Goal: Information Seeking & Learning: Learn about a topic

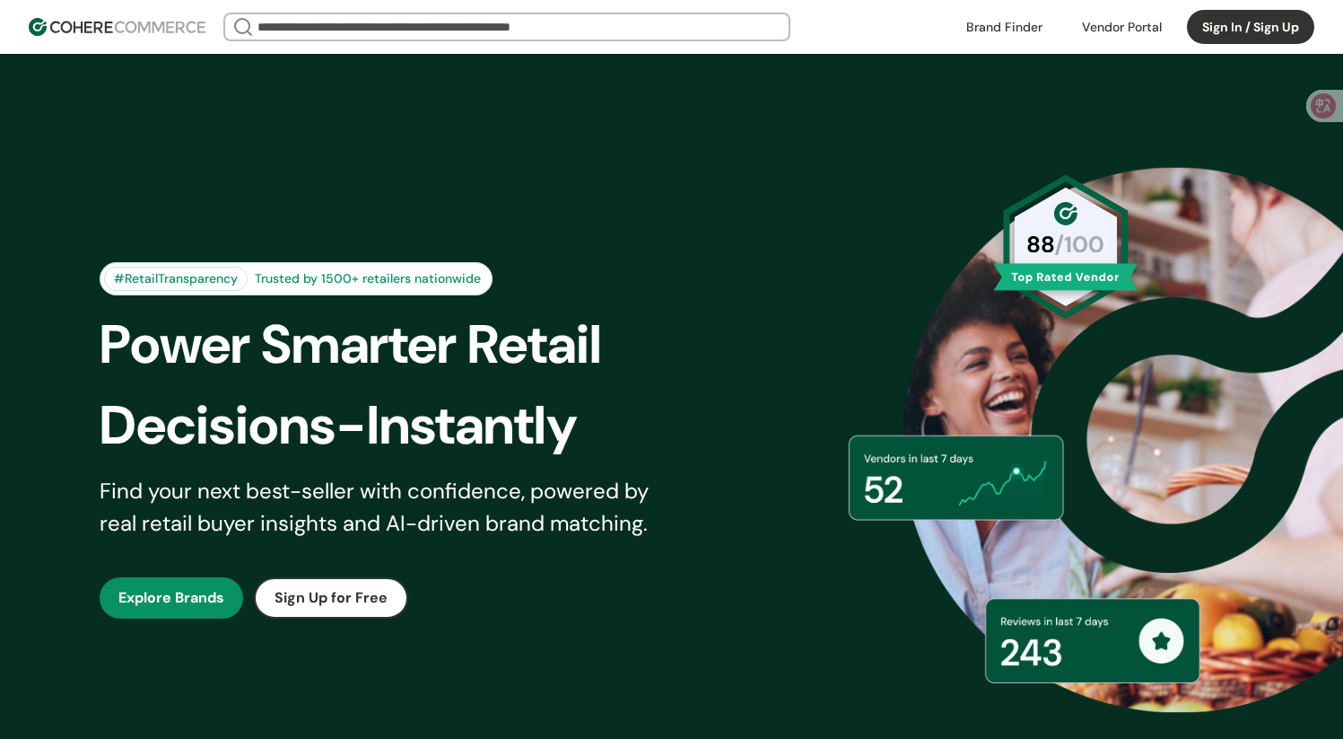
click at [643, 23] on input "search" at bounding box center [507, 26] width 506 height 25
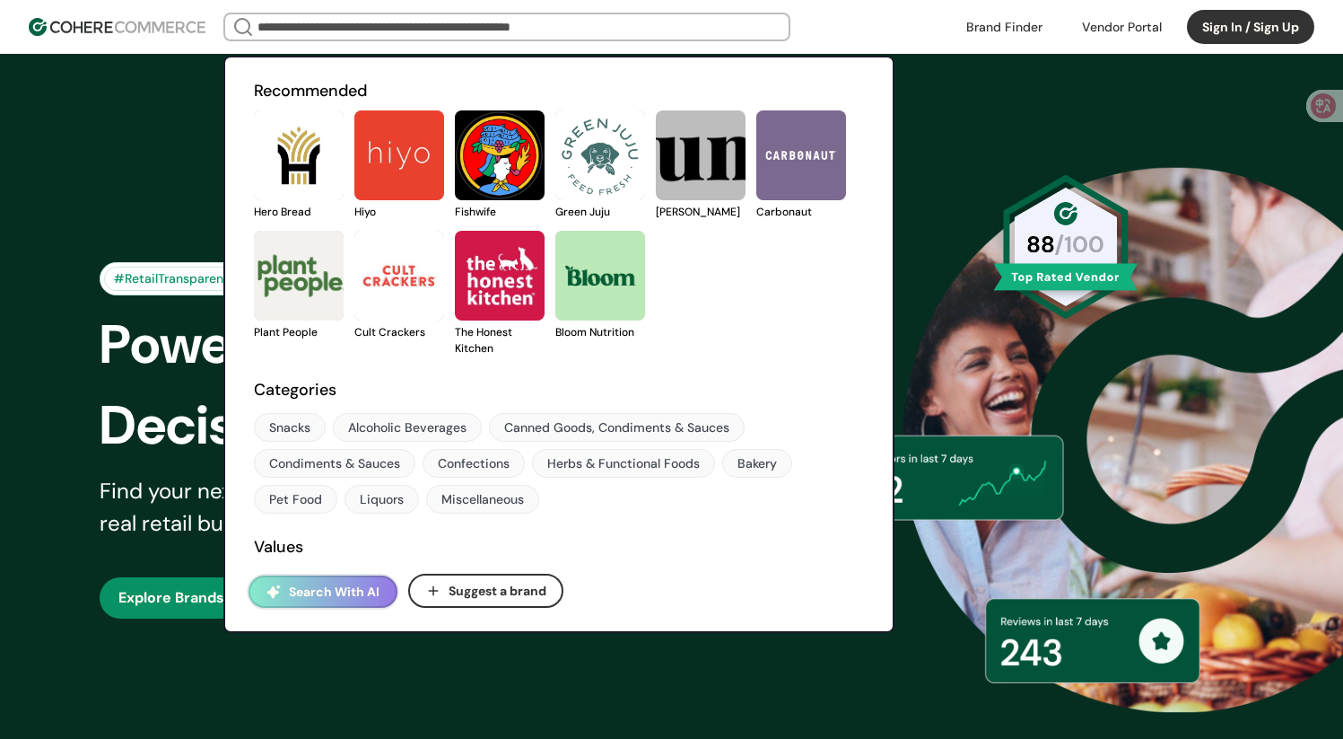
click at [336, 591] on button "Search With AI" at bounding box center [323, 591] width 149 height 32
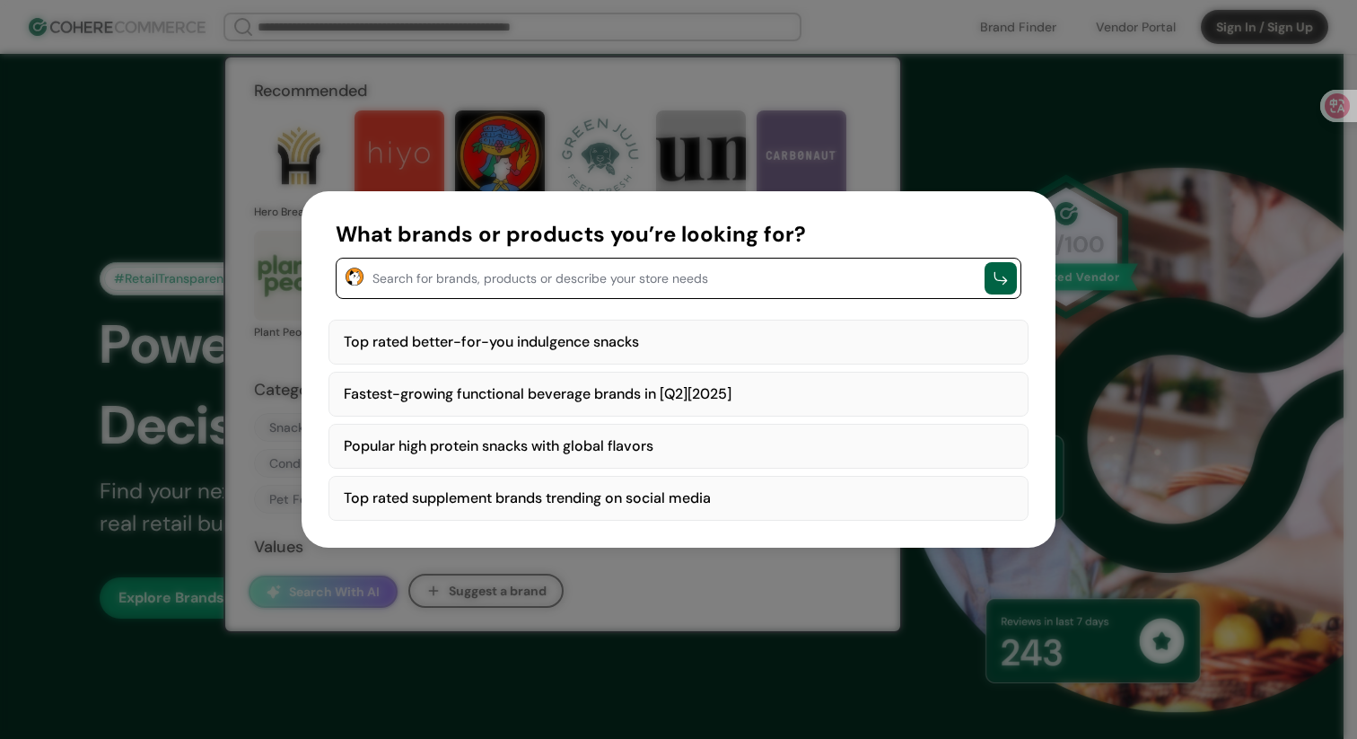
click at [507, 270] on textarea "button" at bounding box center [673, 277] width 603 height 22
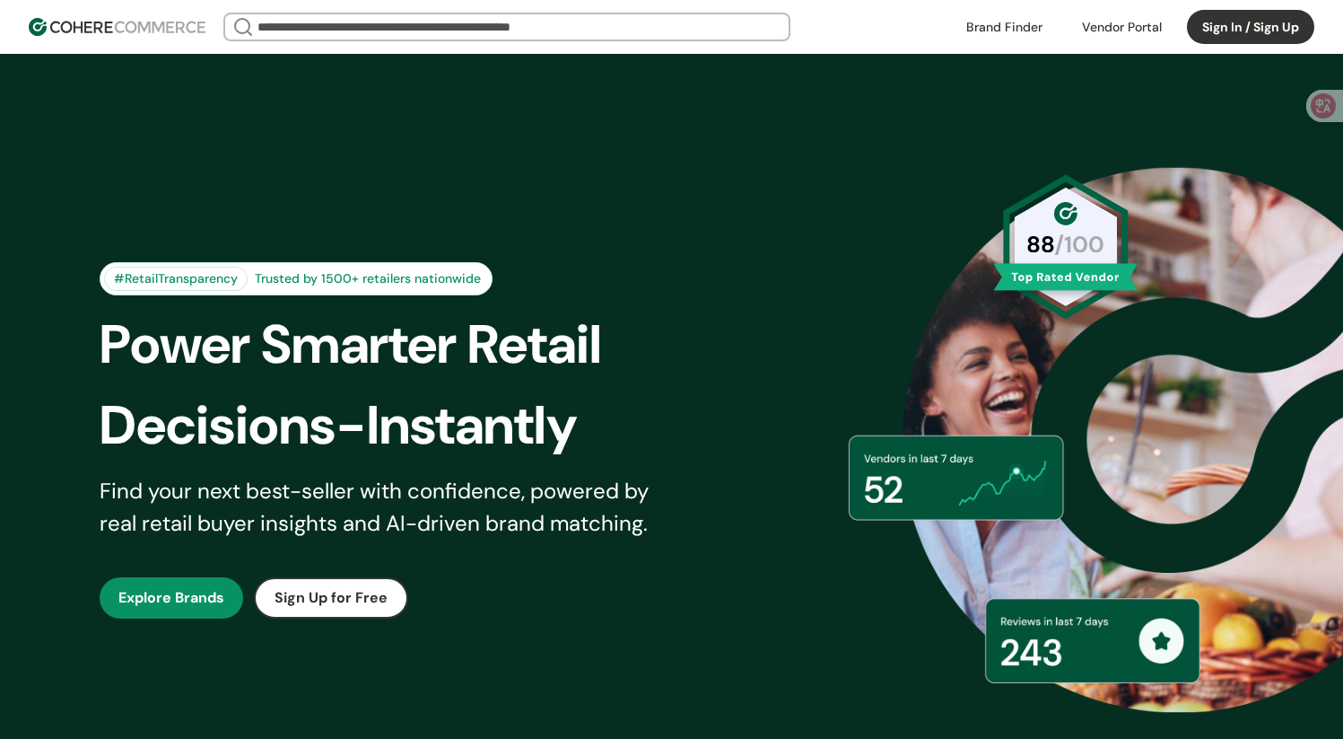
click at [408, 19] on input "search" at bounding box center [507, 26] width 506 height 25
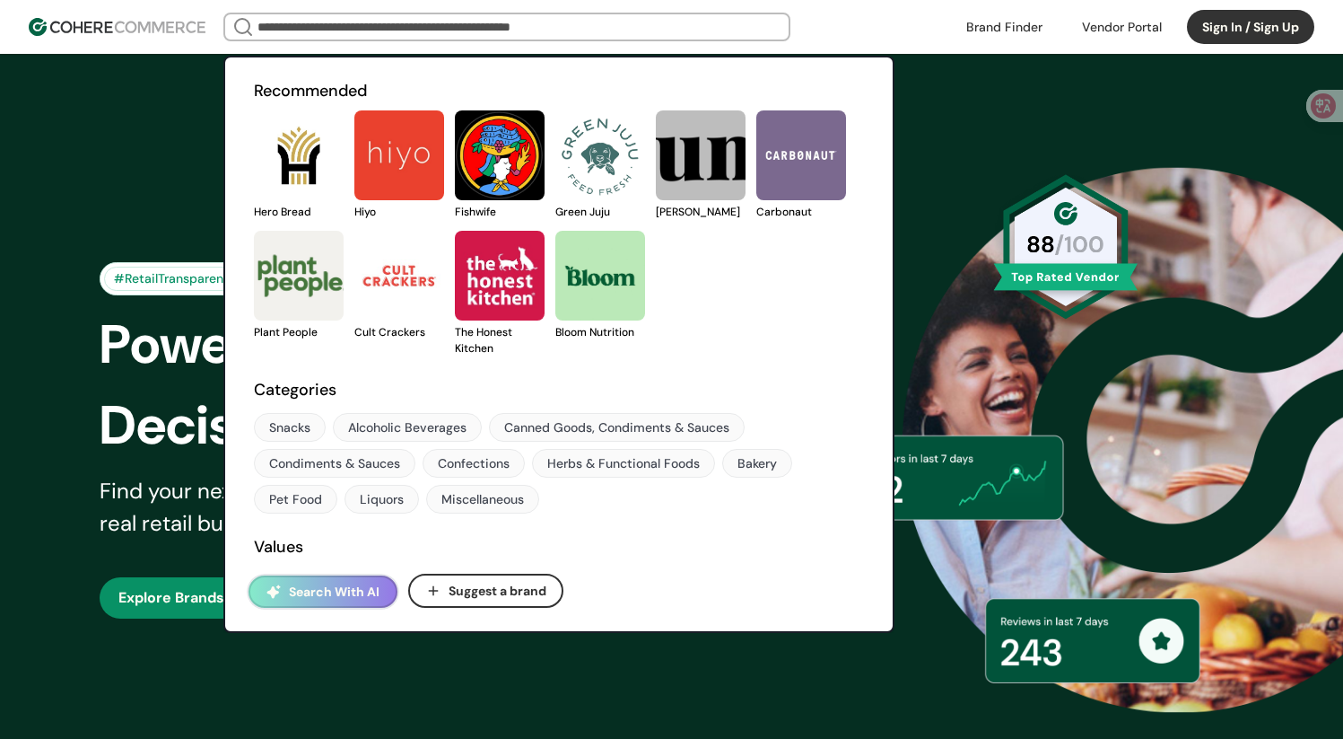
click at [254, 220] on link at bounding box center [254, 220] width 0 height 0
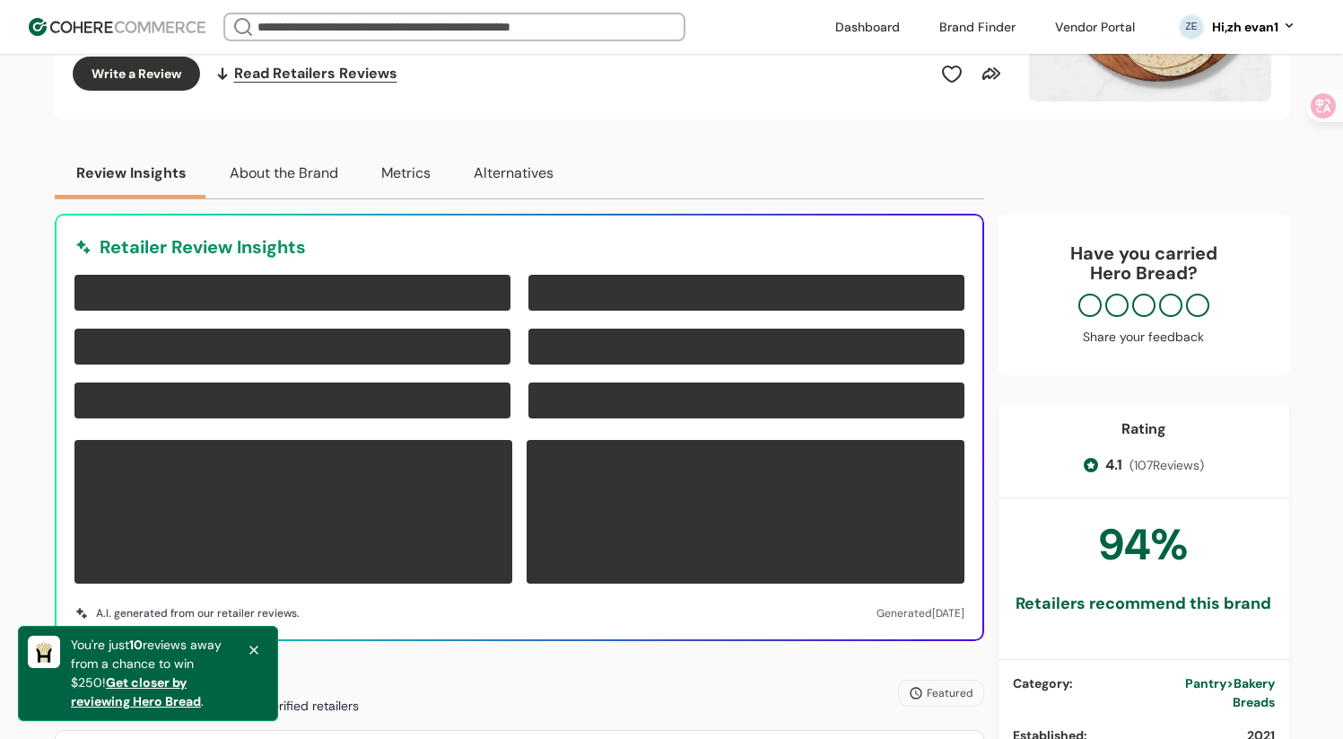
scroll to position [416, 0]
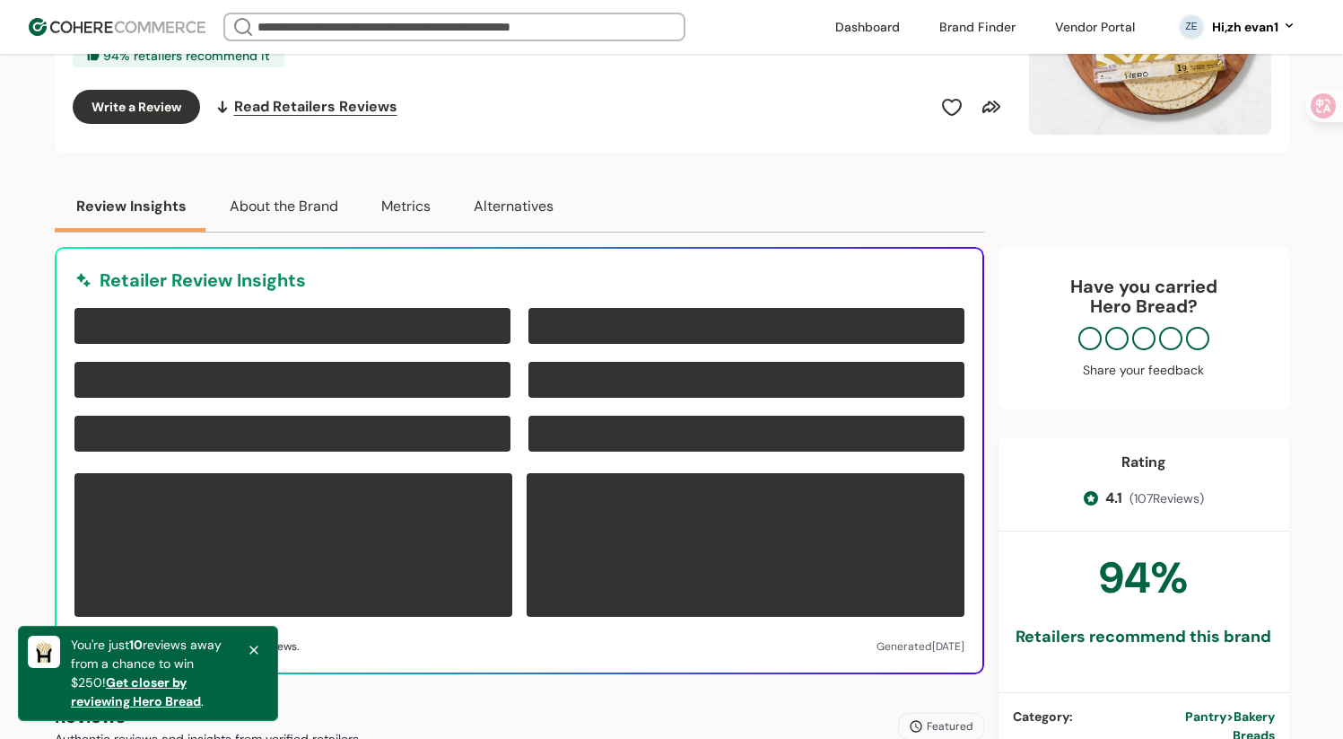
click at [311, 212] on button "About the Brand" at bounding box center [284, 206] width 152 height 50
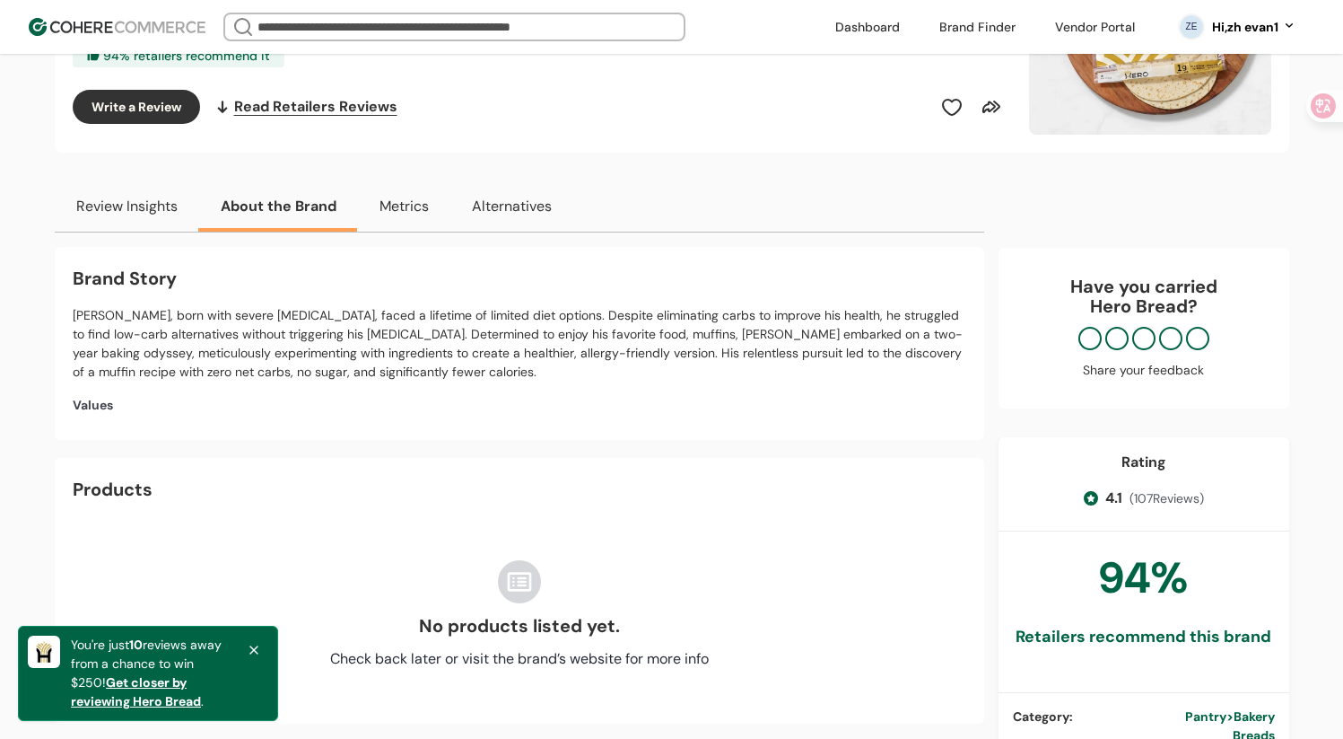
click at [393, 210] on button "Metrics" at bounding box center [404, 206] width 92 height 50
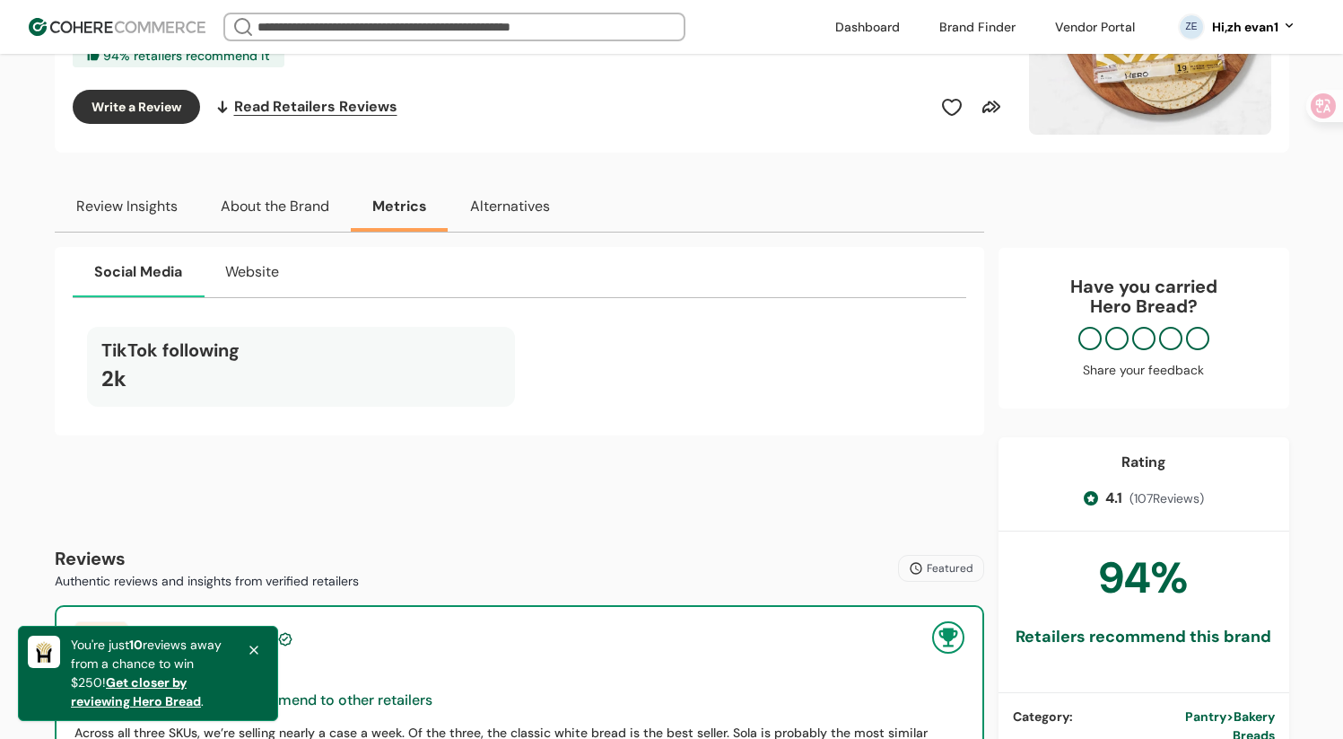
click at [305, 206] on button "About the Brand" at bounding box center [275, 206] width 152 height 50
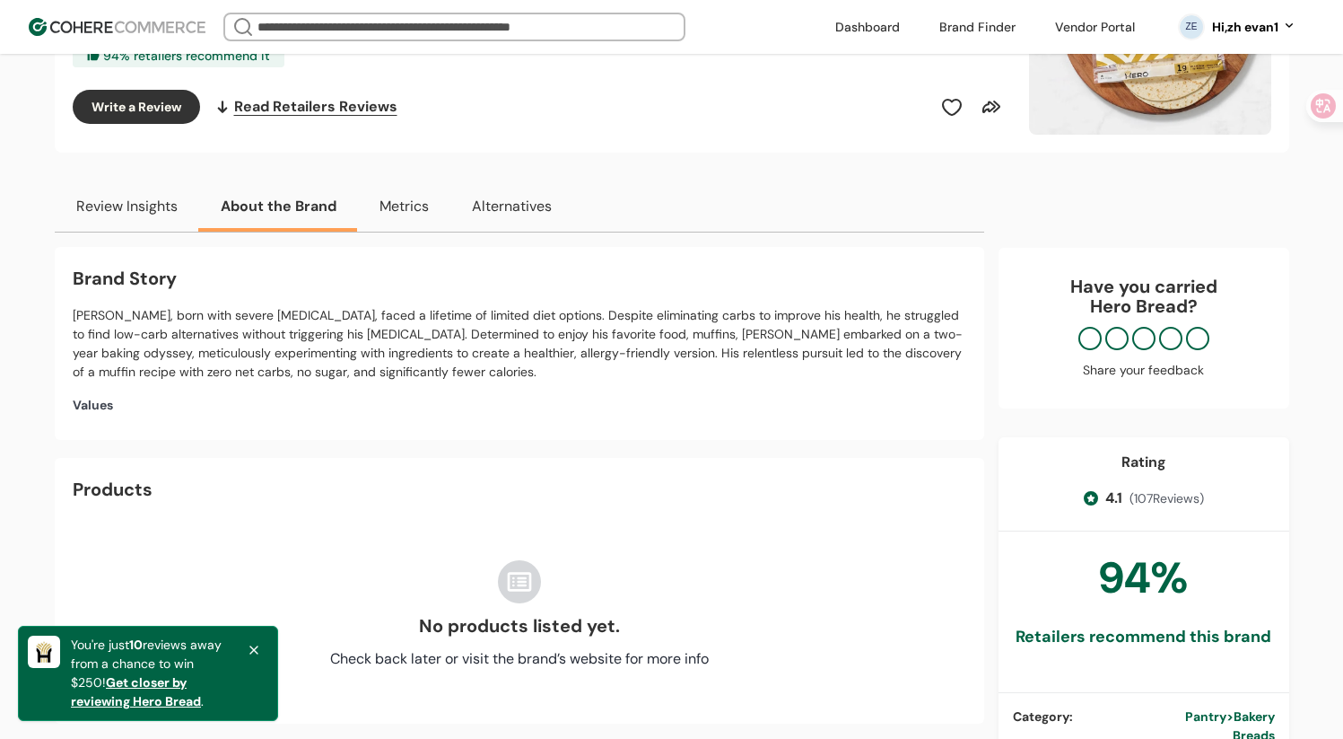
click at [158, 197] on button "Review Insights" at bounding box center [127, 206] width 144 height 50
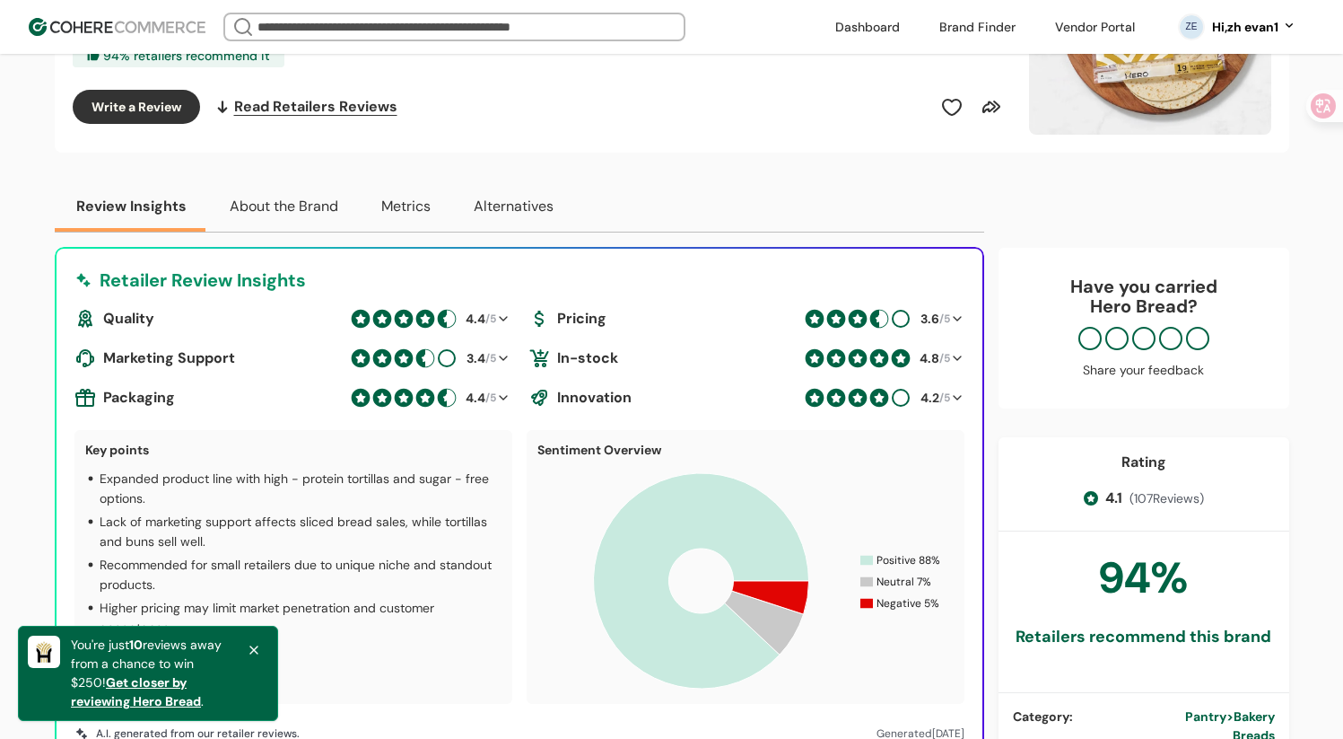
click at [264, 205] on button "About the Brand" at bounding box center [284, 206] width 152 height 50
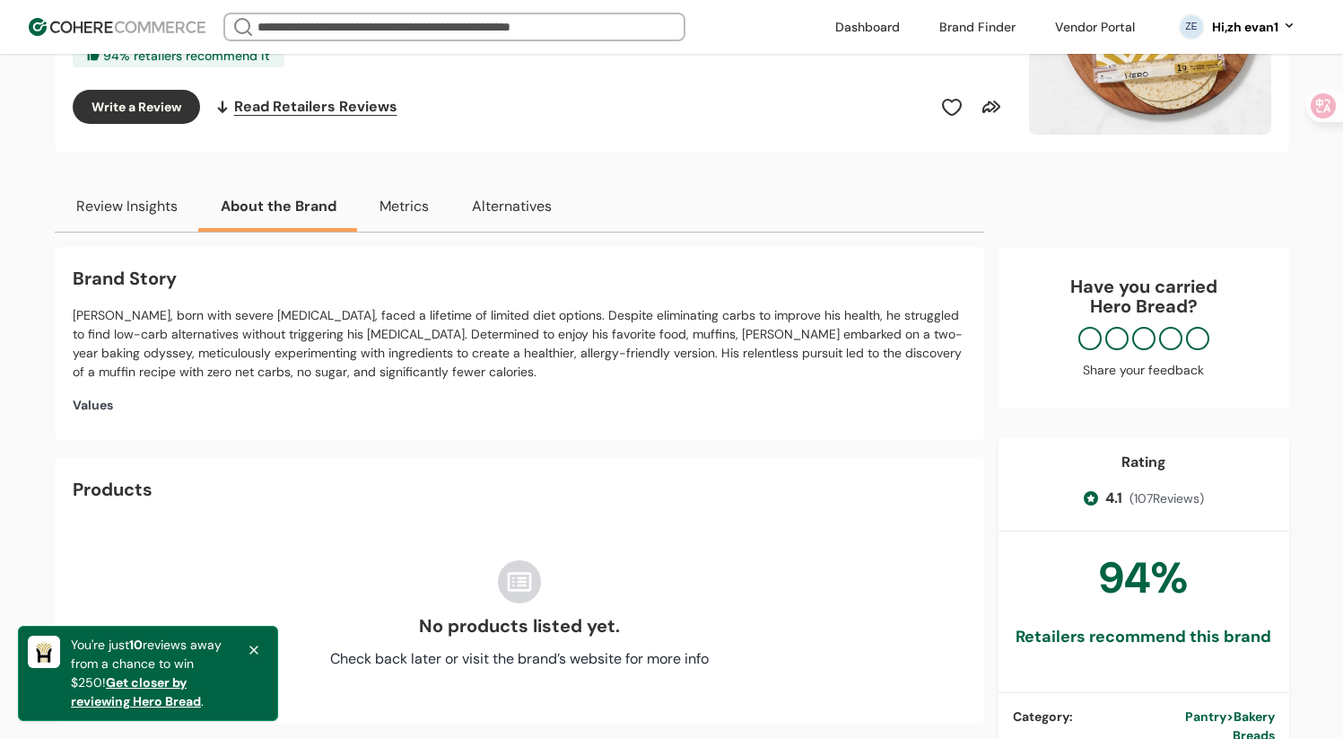
click at [364, 189] on button "Metrics" at bounding box center [404, 206] width 92 height 50
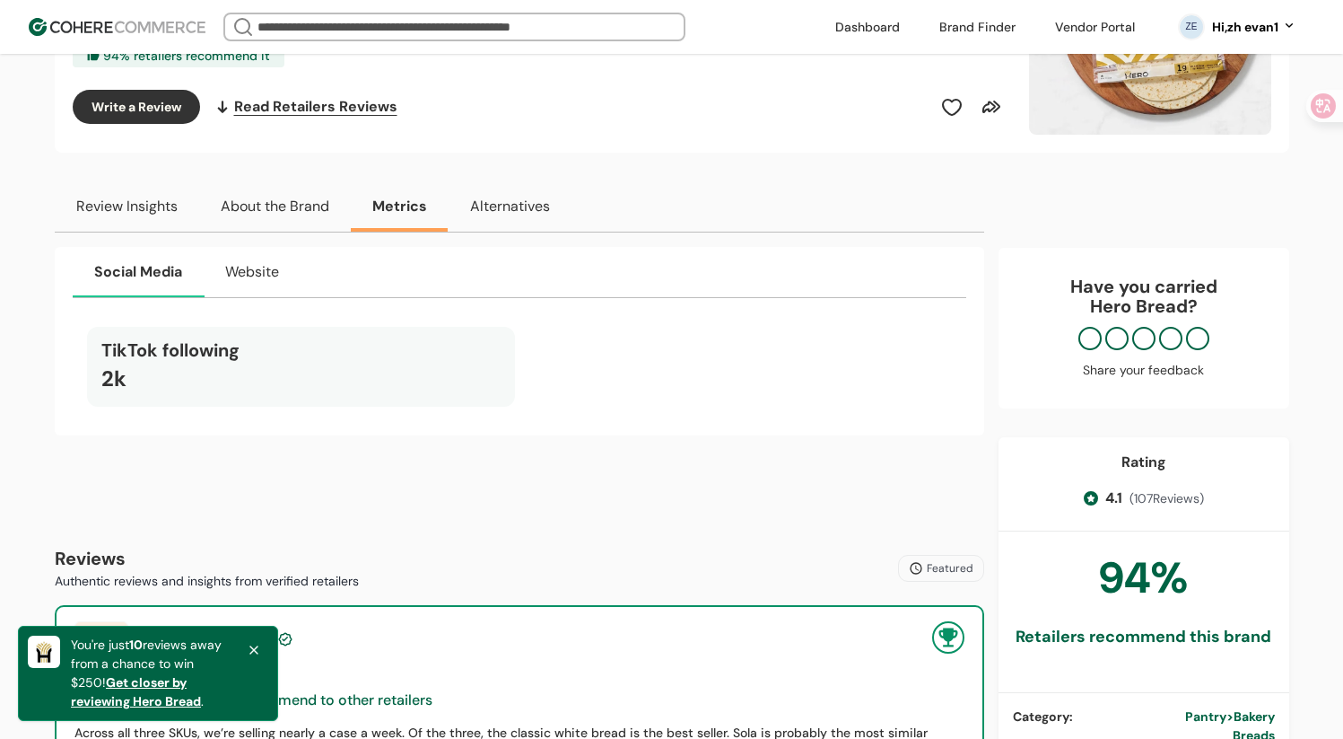
click at [517, 200] on button "Alternatives" at bounding box center [510, 206] width 123 height 50
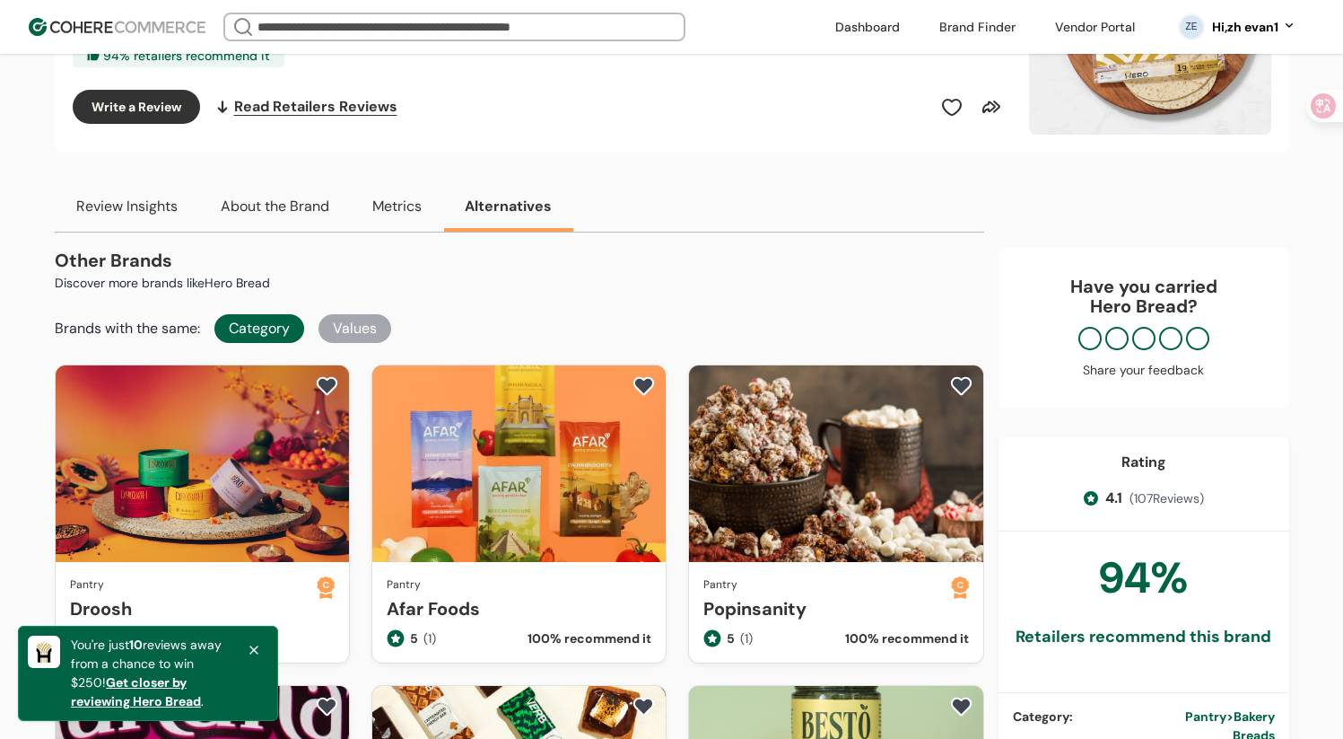
click at [410, 200] on button "Metrics" at bounding box center [397, 206] width 92 height 50
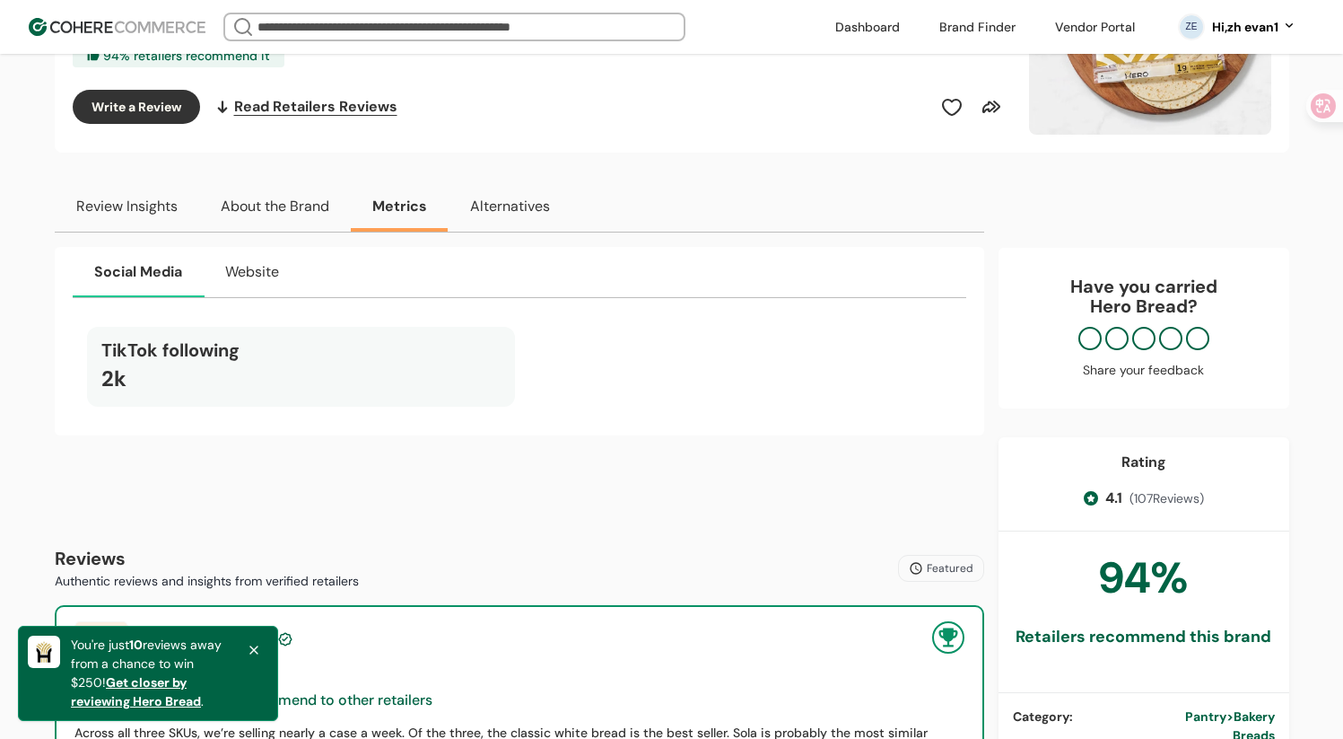
click at [275, 191] on button "About the Brand" at bounding box center [275, 206] width 152 height 50
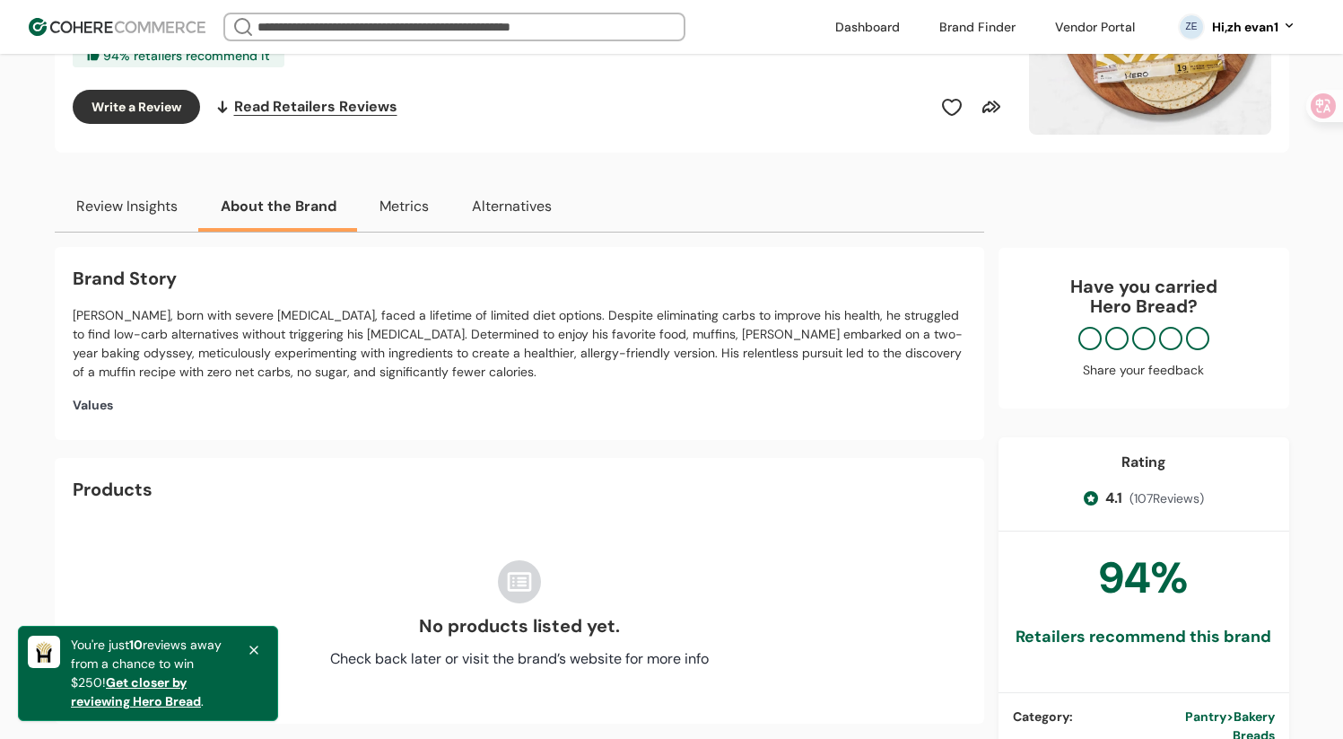
click at [126, 193] on button "Review Insights" at bounding box center [127, 206] width 144 height 50
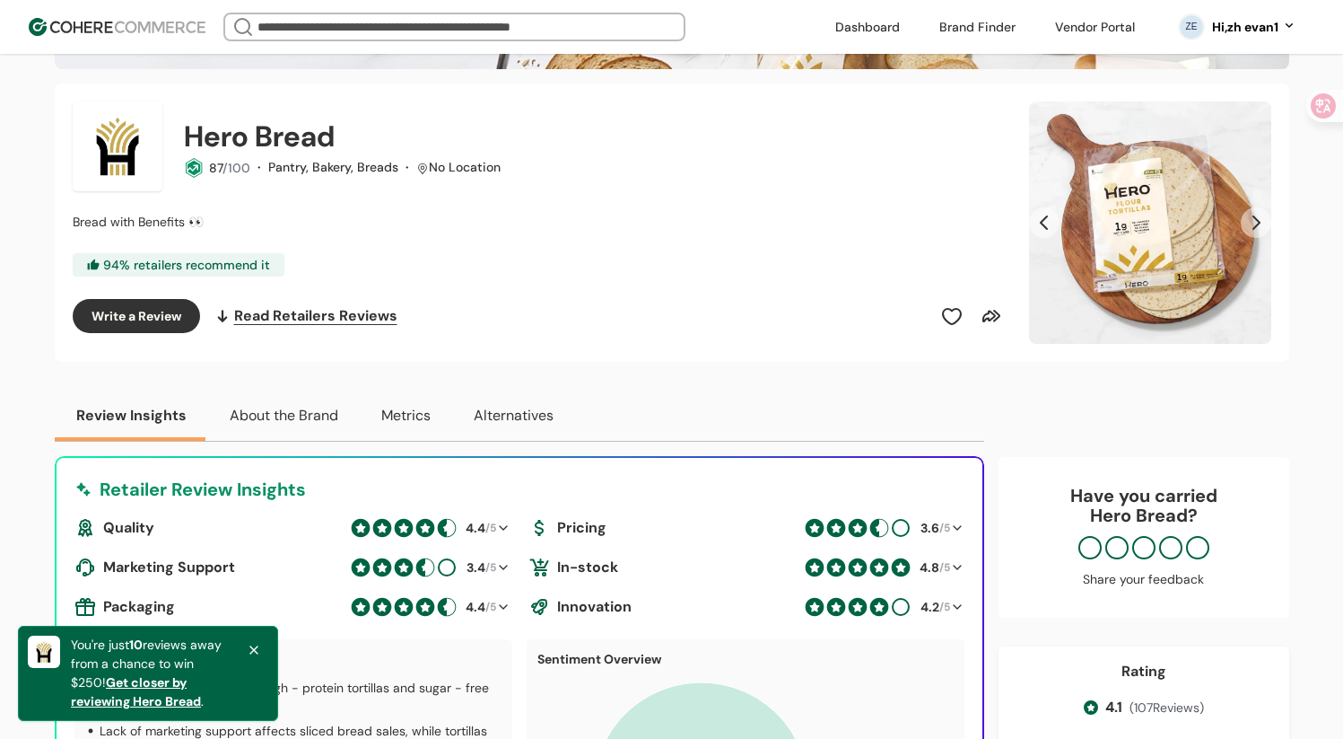
scroll to position [0, 0]
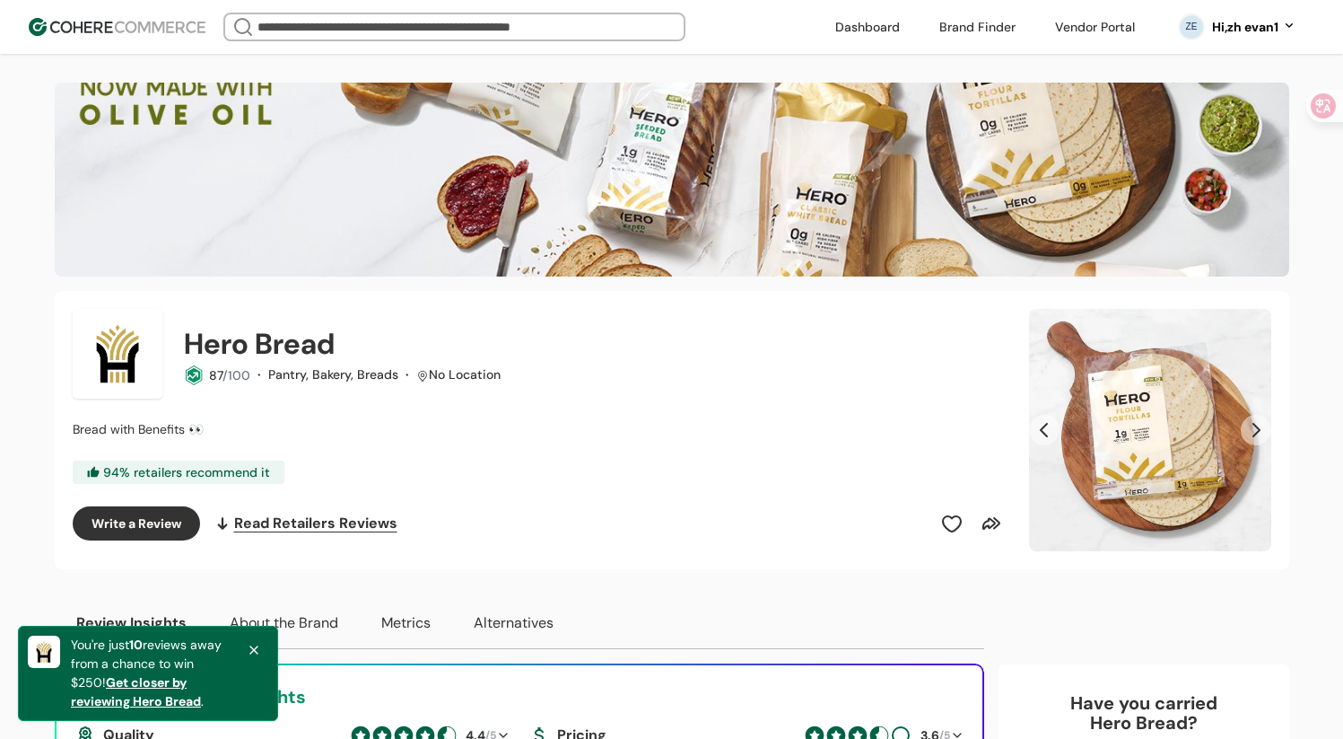
click at [258, 644] on icon at bounding box center [254, 650] width 14 height 14
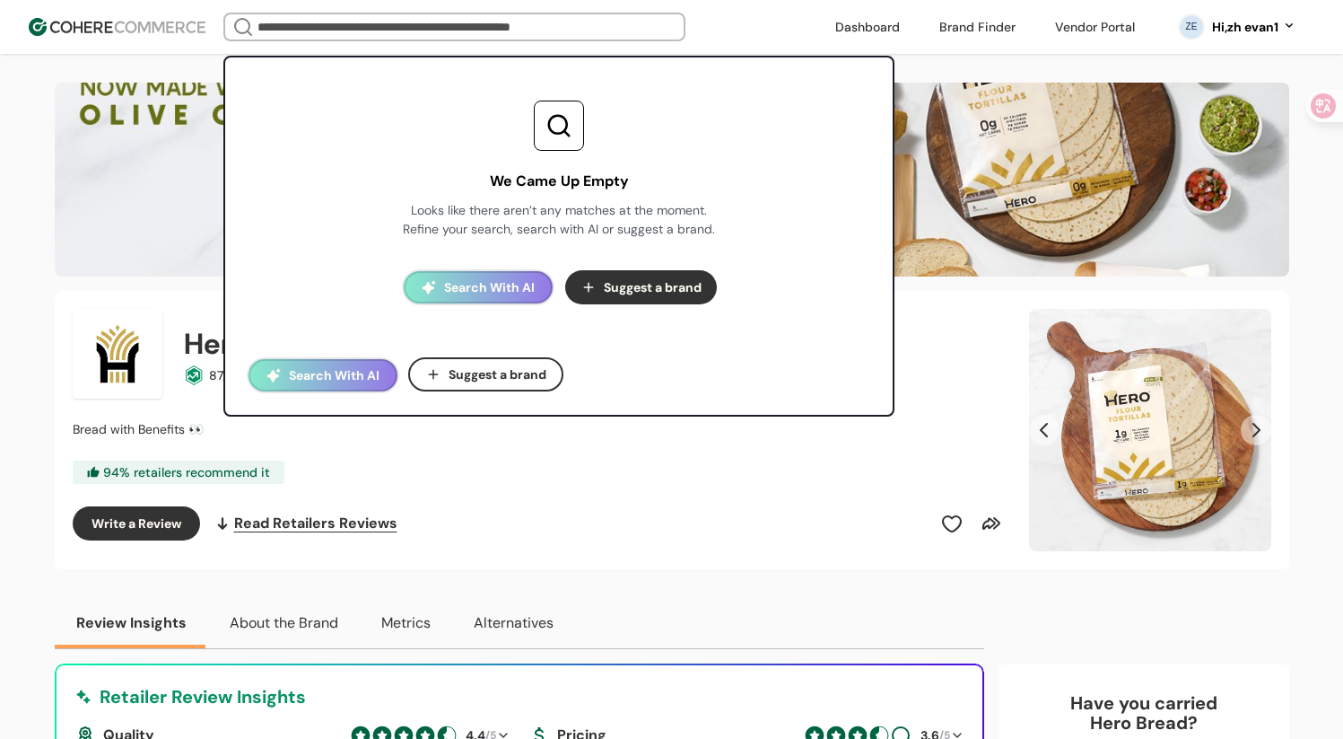
click at [380, 24] on input "search" at bounding box center [454, 26] width 401 height 25
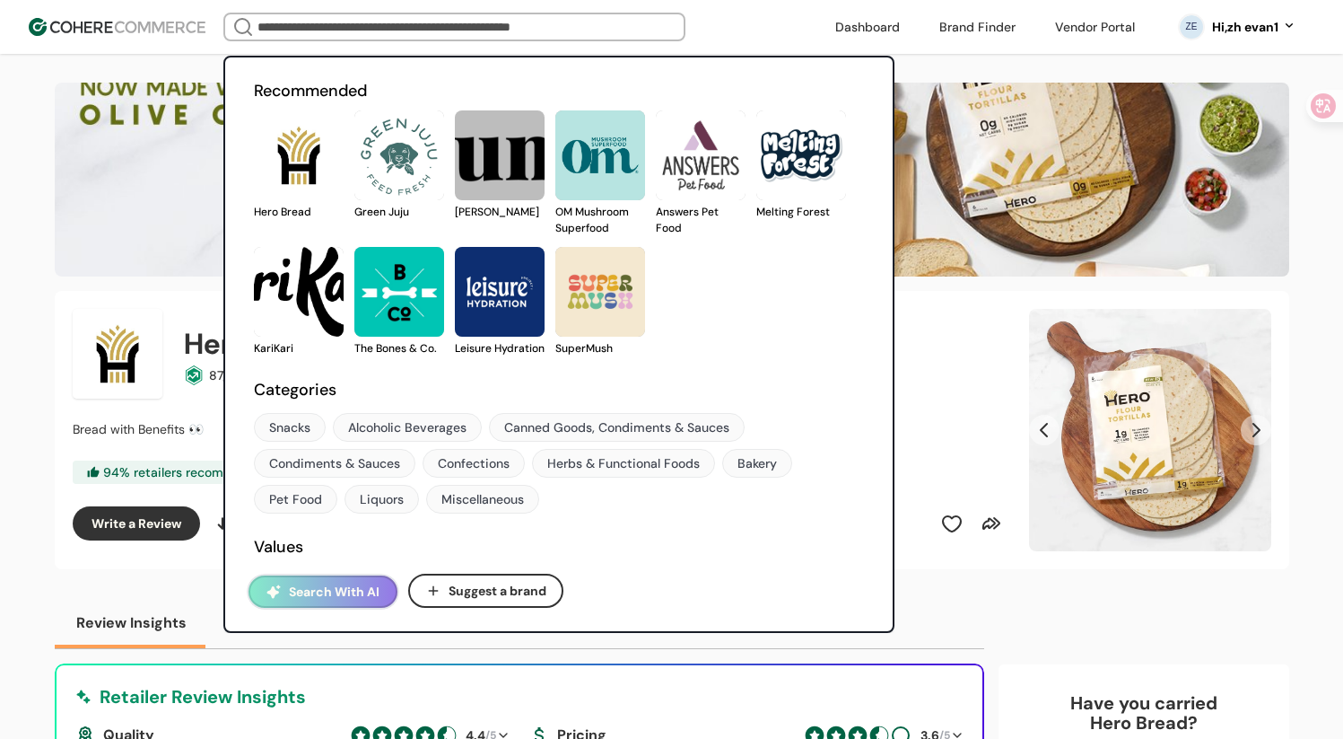
click at [354, 220] on link at bounding box center [354, 220] width 0 height 0
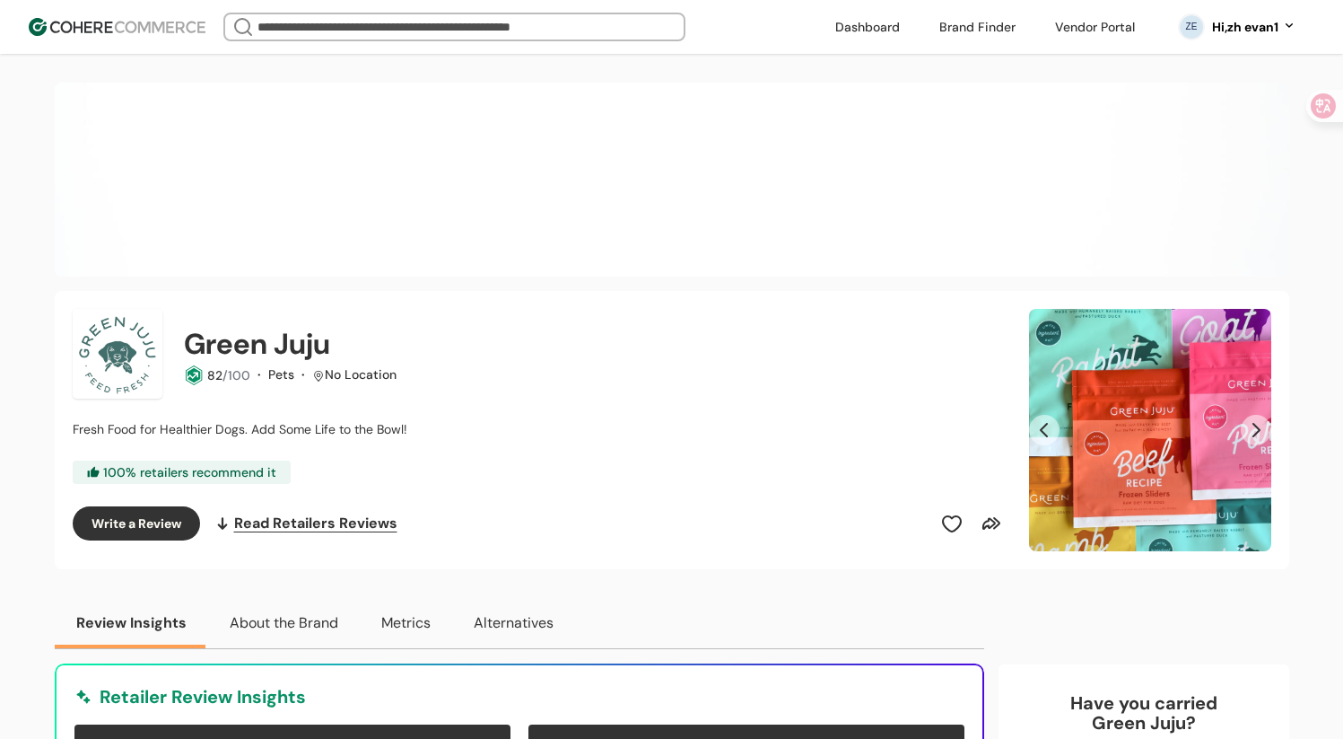
click at [428, 25] on input "search" at bounding box center [454, 26] width 401 height 25
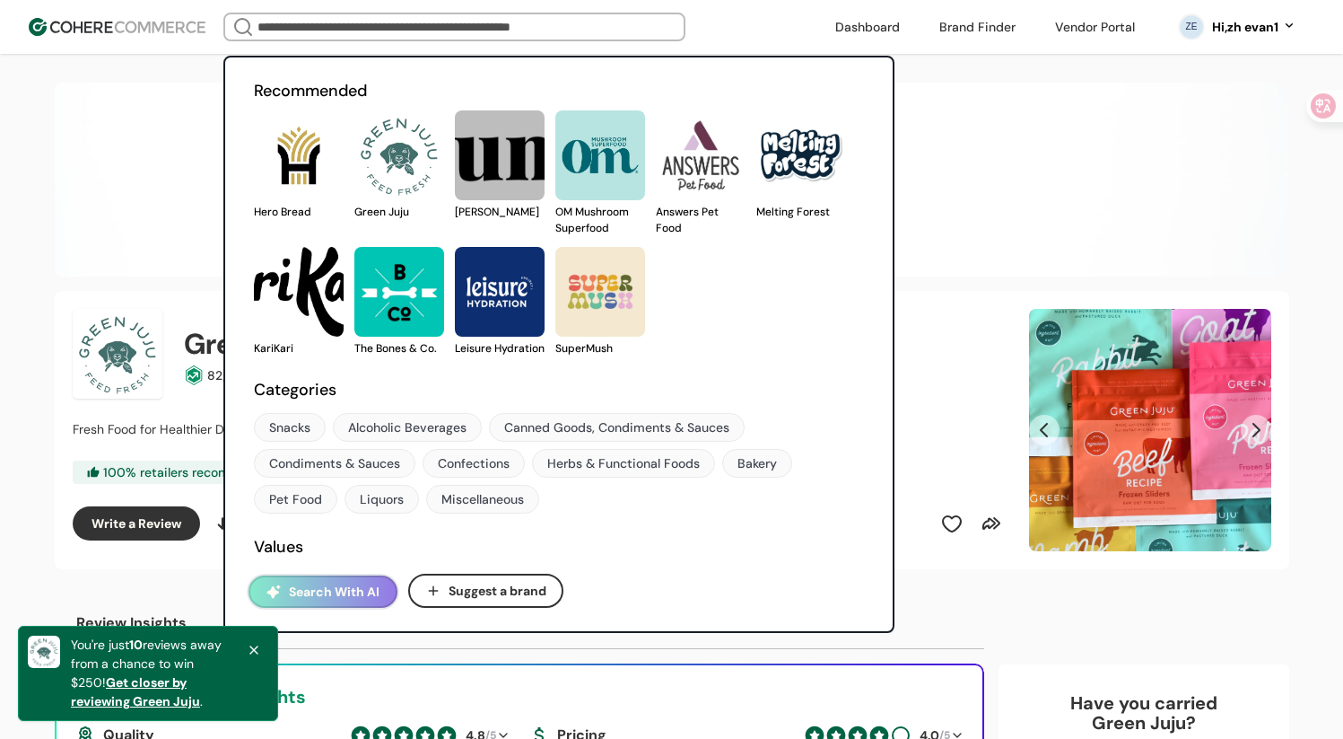
click at [327, 594] on button "Search With AI" at bounding box center [323, 591] width 149 height 32
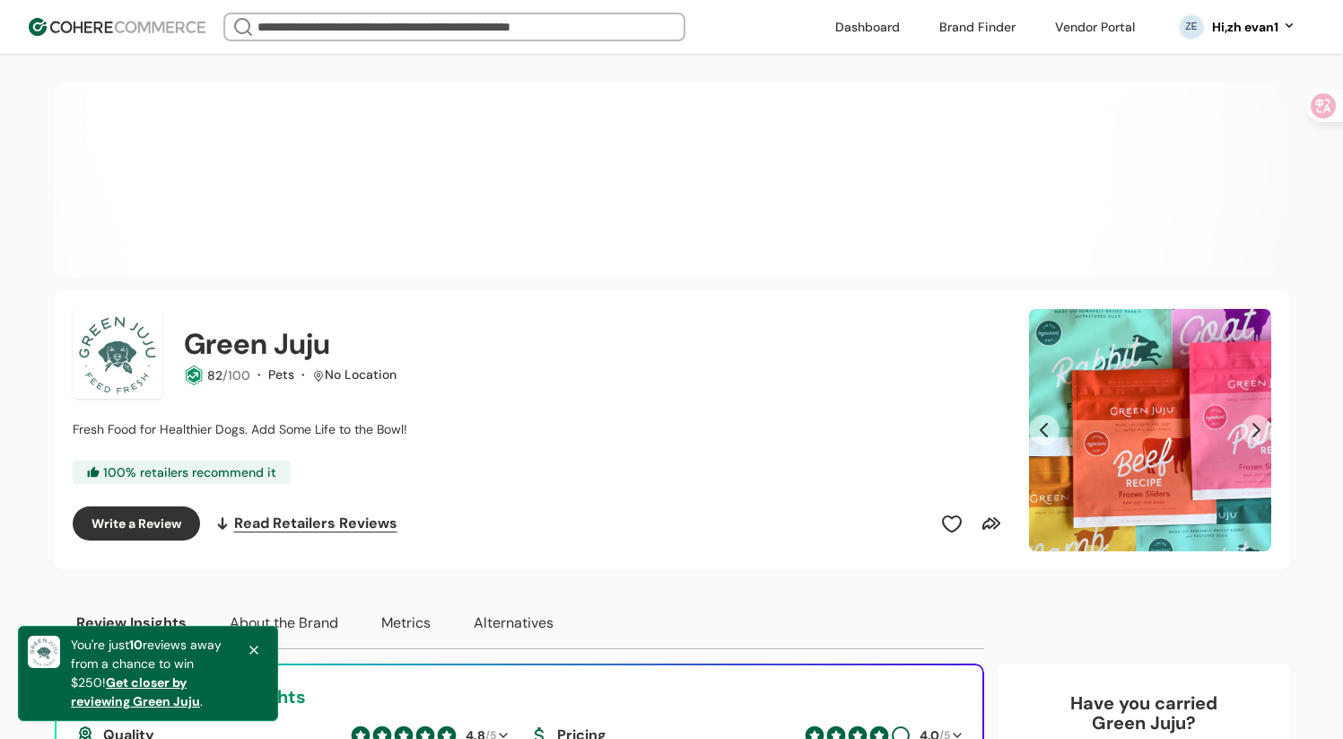
click at [249, 648] on icon at bounding box center [254, 650] width 14 height 14
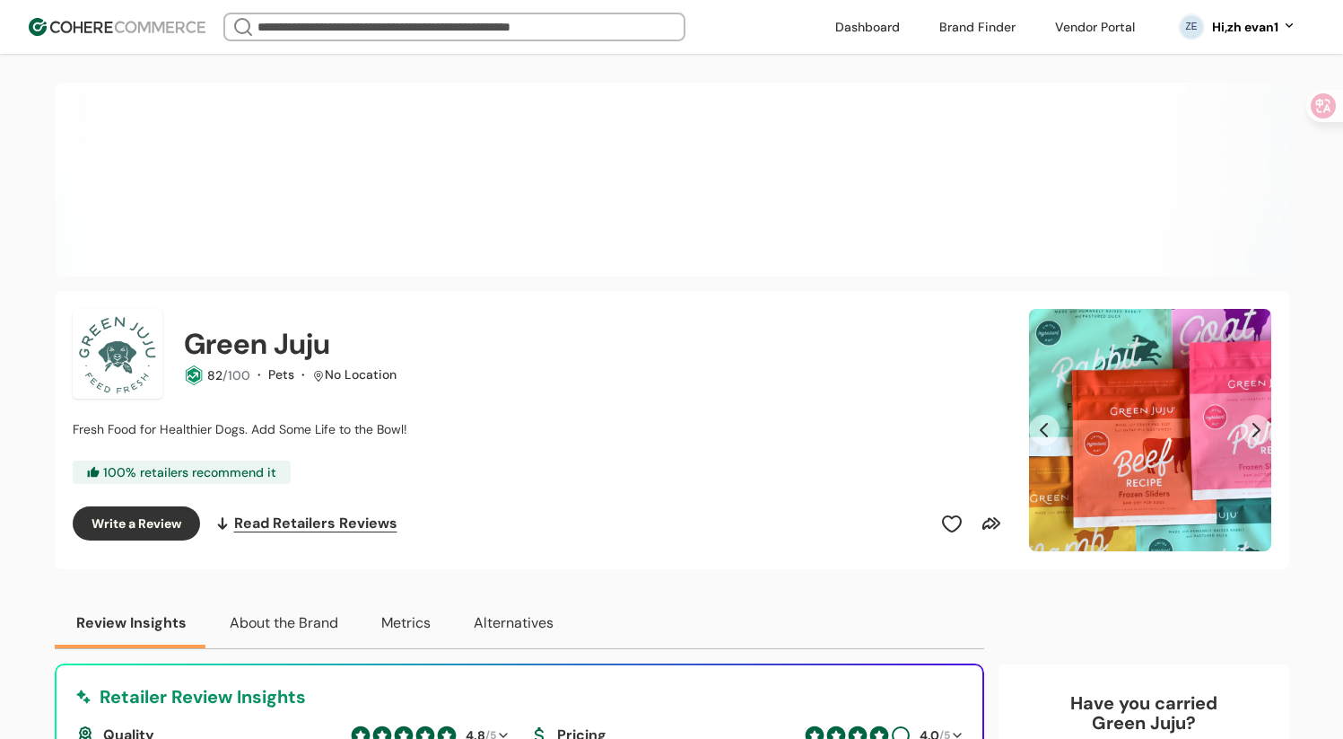
click at [363, 23] on input "search" at bounding box center [454, 26] width 401 height 25
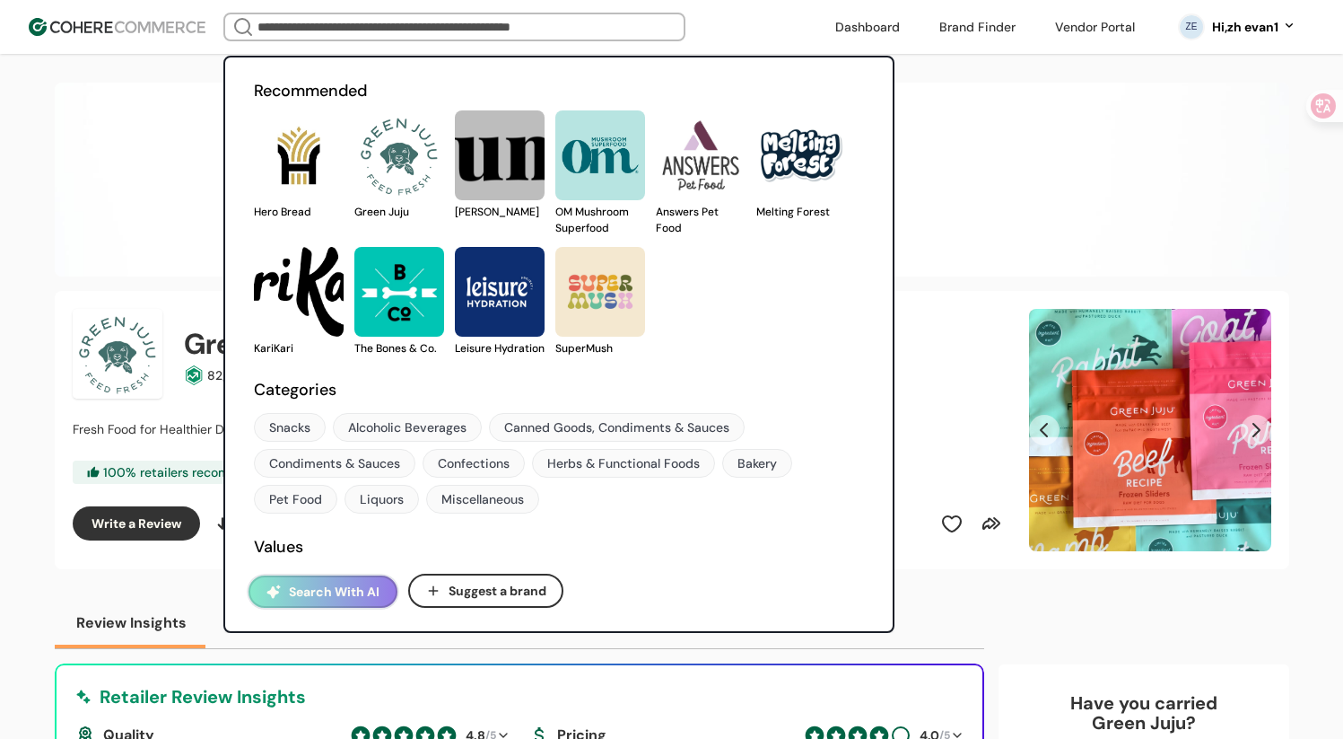
click at [351, 582] on button "Search With AI" at bounding box center [323, 591] width 149 height 32
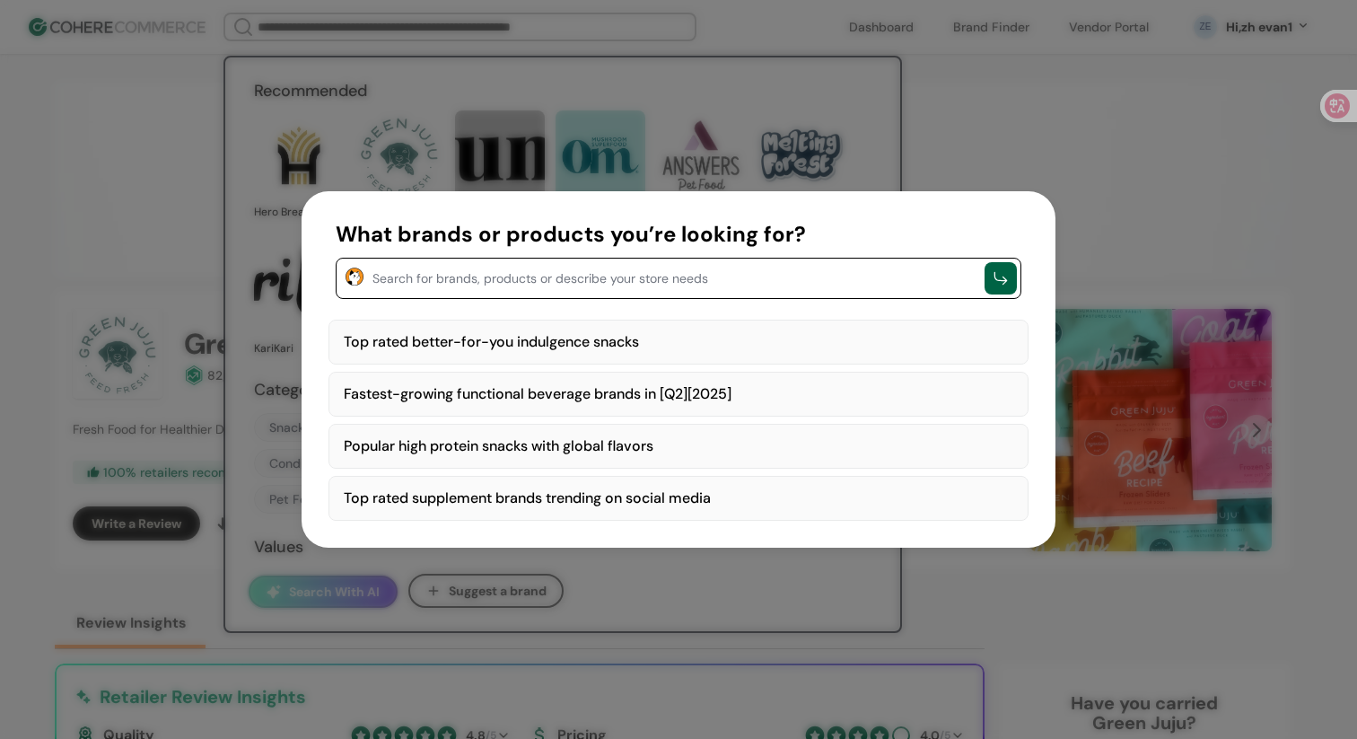
click at [508, 350] on div "Top rated better-for-you indulgence snacks" at bounding box center [678, 341] width 700 height 45
type textarea "**********"
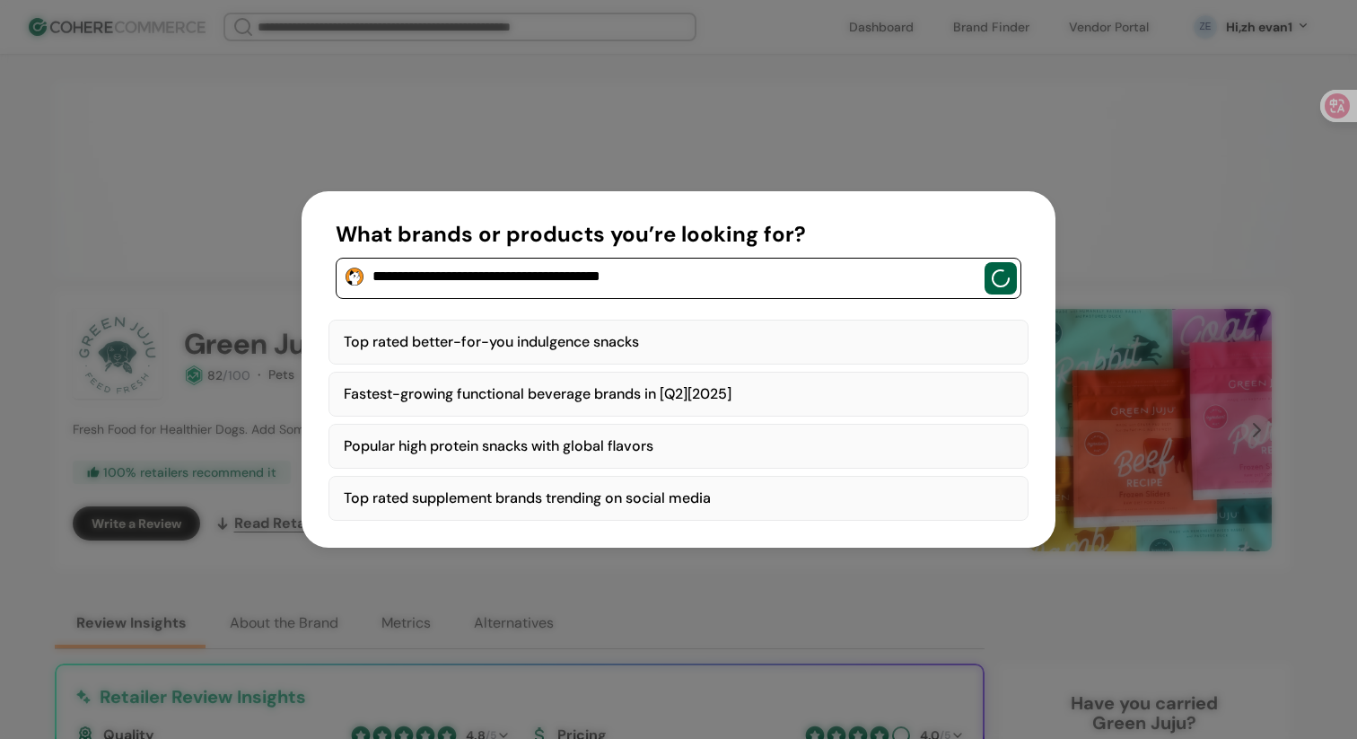
click at [678, 276] on textarea "**********" at bounding box center [673, 277] width 603 height 22
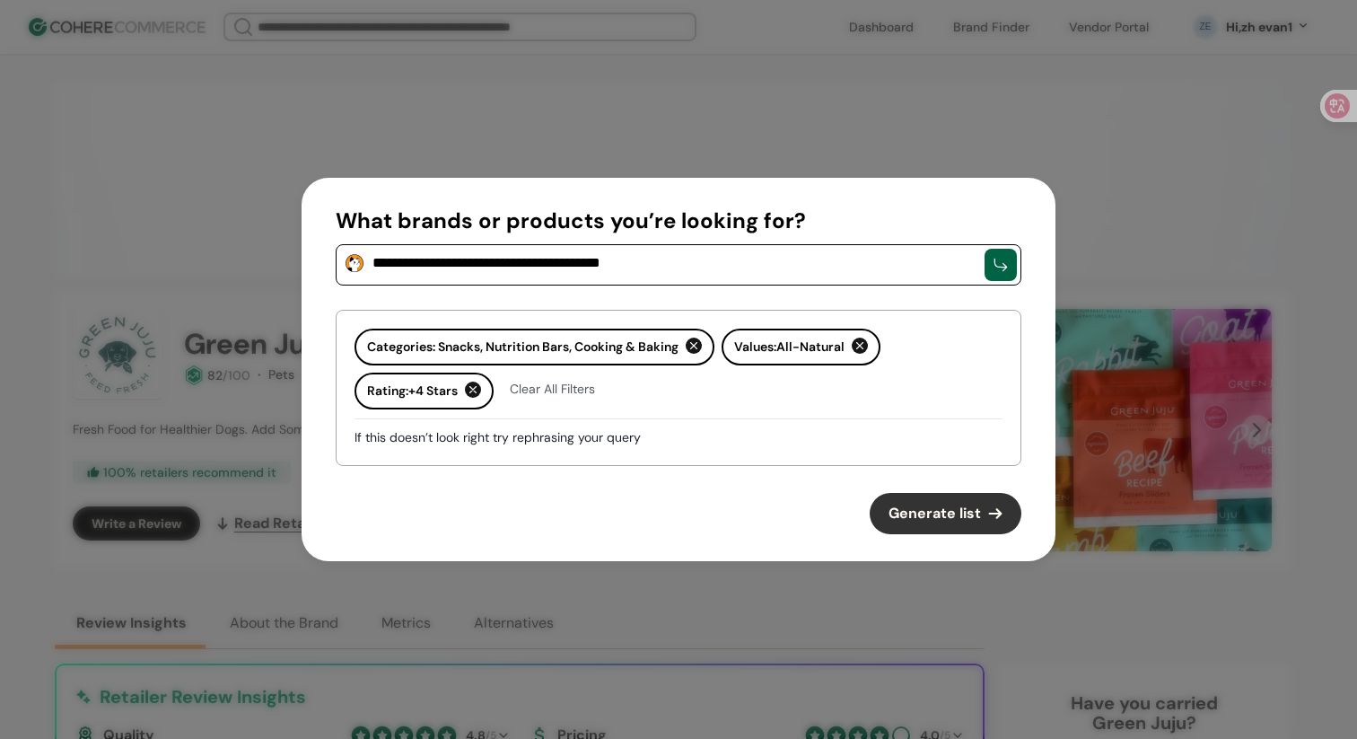
click at [917, 515] on span "Generate list" at bounding box center [934, 514] width 92 height 22
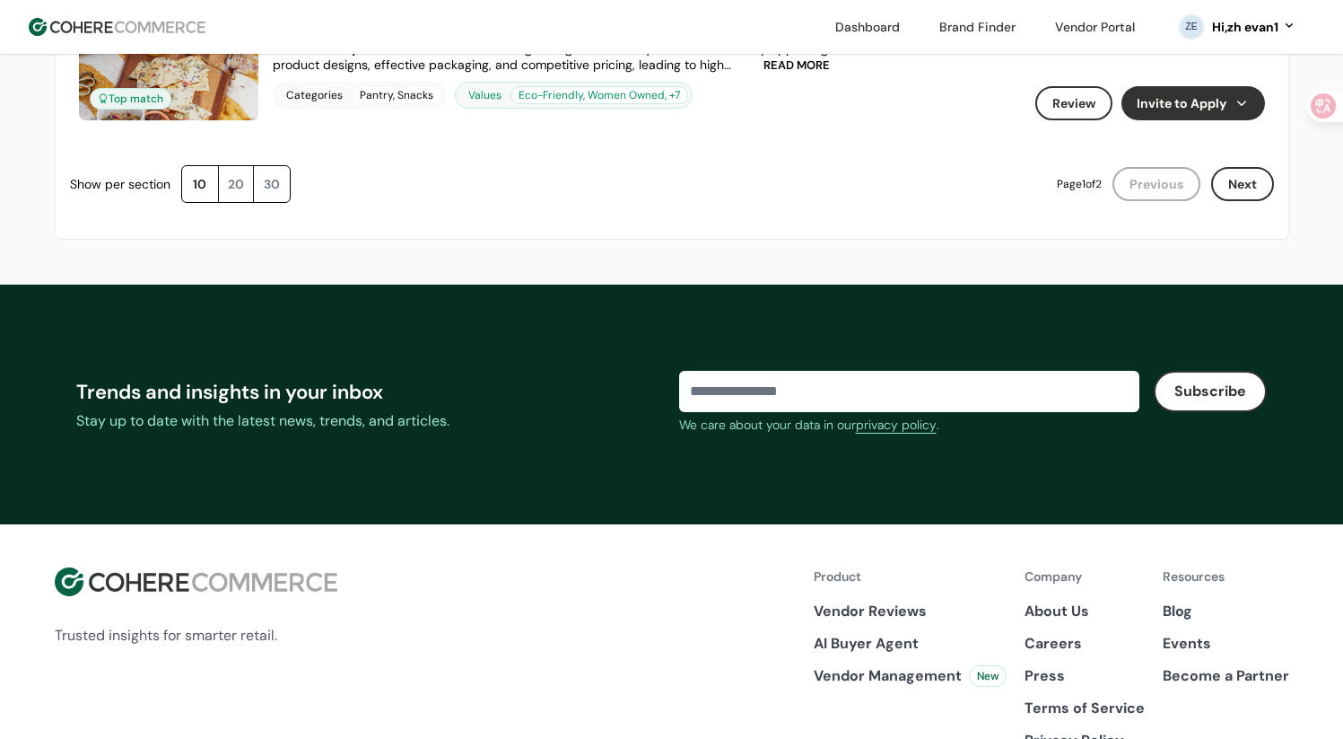
scroll to position [1878, 0]
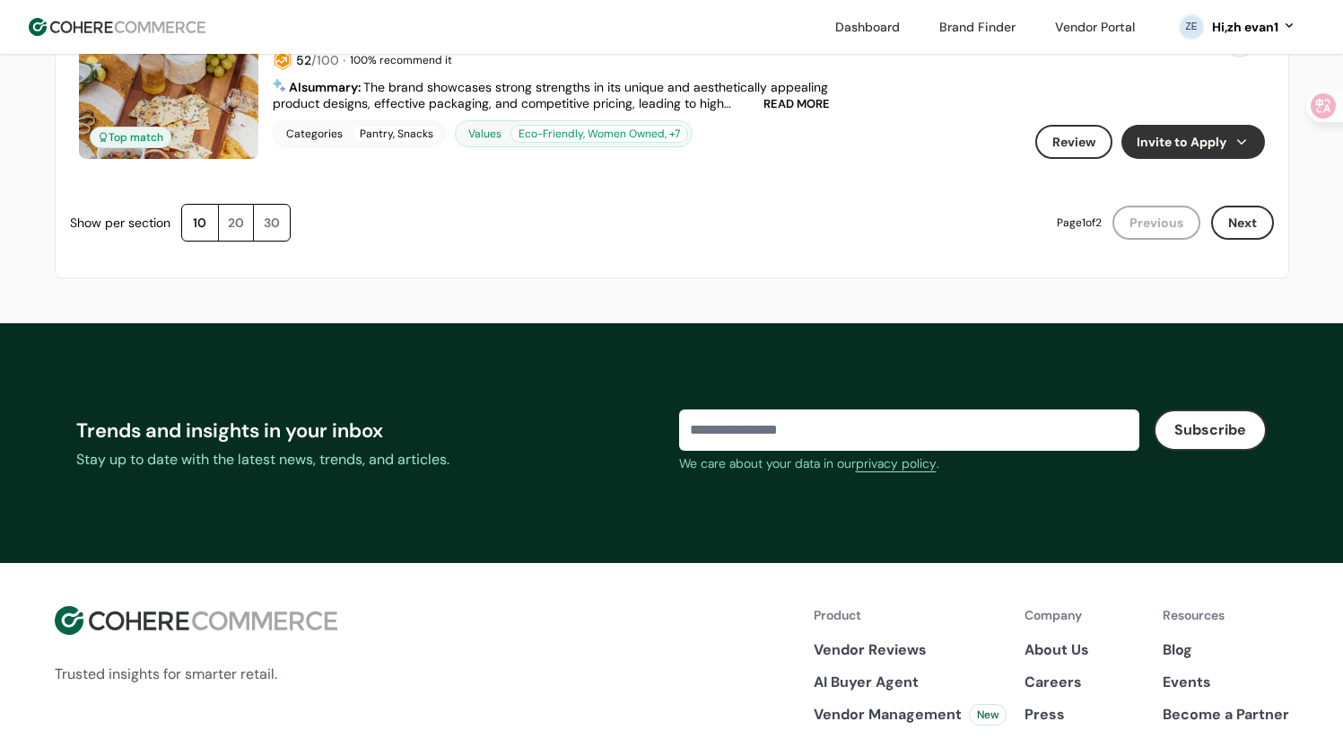
click at [1256, 225] on button "Next" at bounding box center [1243, 223] width 63 height 34
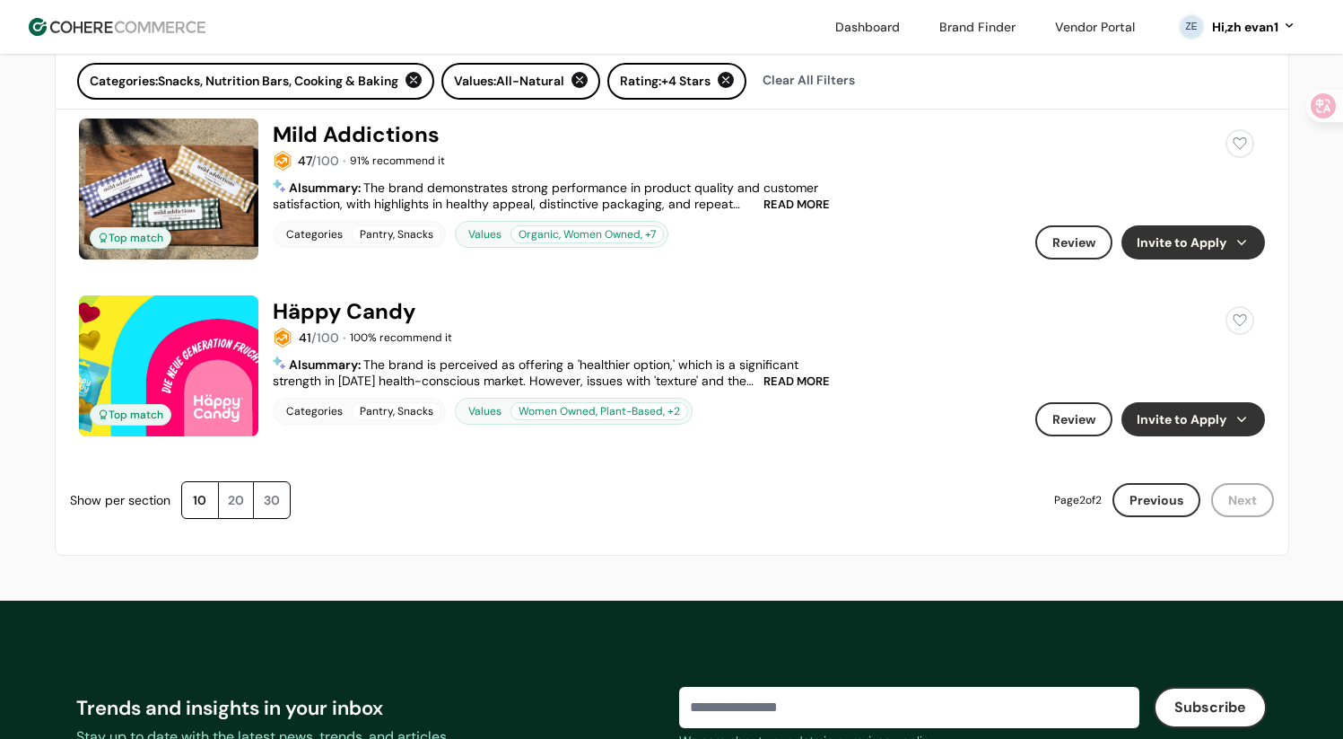
scroll to position [188, 0]
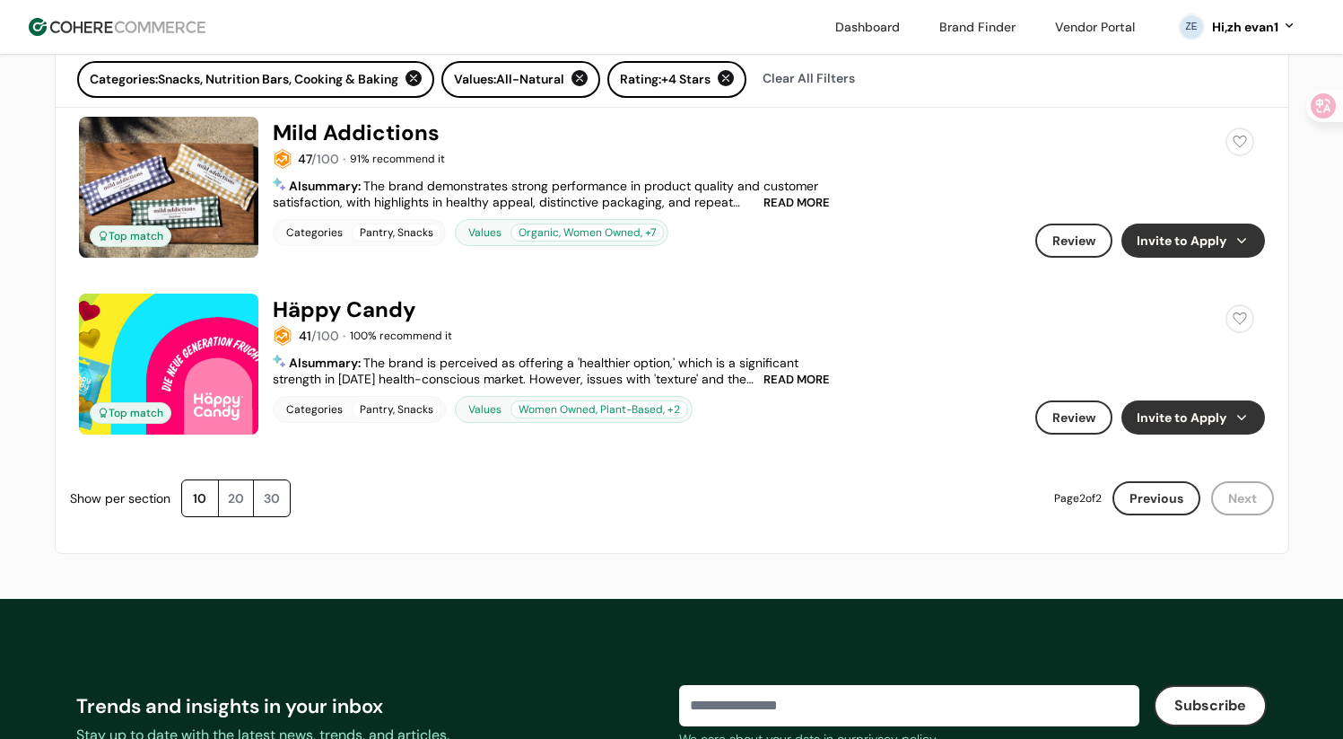
click at [1137, 506] on button "Previous" at bounding box center [1157, 498] width 88 height 34
